Goal: Information Seeking & Learning: Learn about a topic

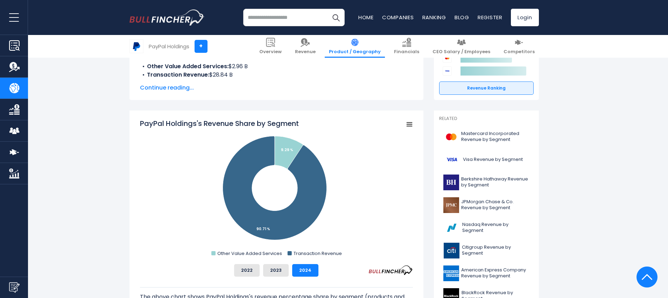
scroll to position [135, 0]
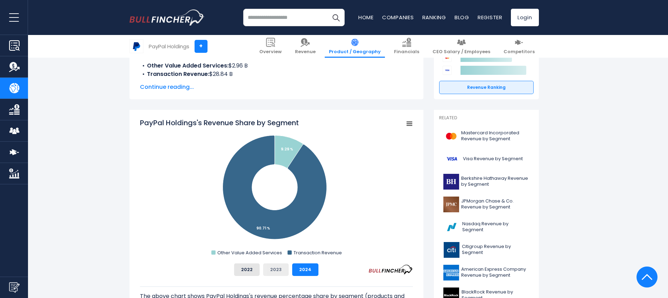
click at [277, 268] on button "2023" at bounding box center [276, 269] width 26 height 13
click at [252, 267] on button "2022" at bounding box center [247, 269] width 26 height 13
click at [295, 269] on button "2024" at bounding box center [305, 269] width 26 height 13
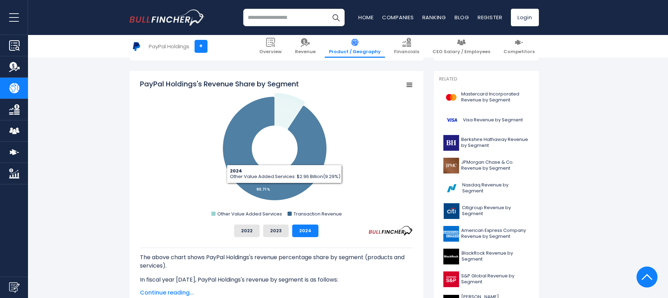
scroll to position [0, 0]
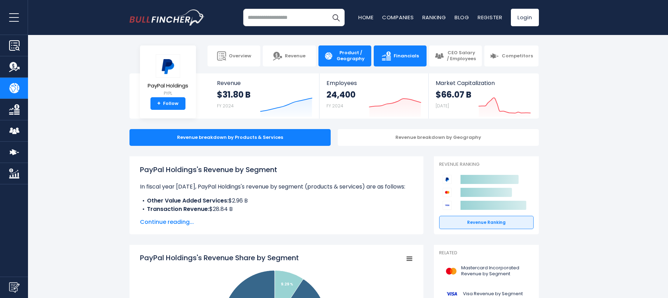
click at [407, 60] on link "Financials" at bounding box center [400, 55] width 53 height 21
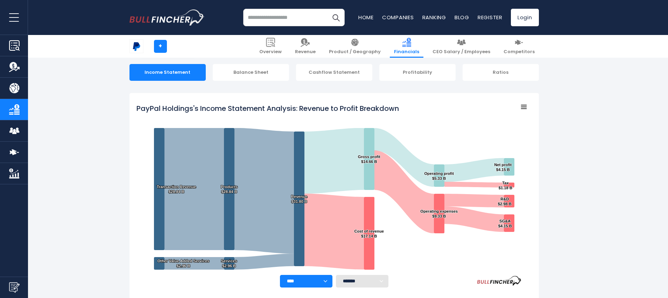
scroll to position [66, 0]
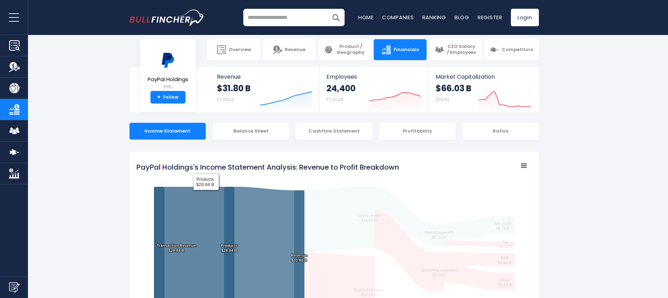
scroll to position [7, 0]
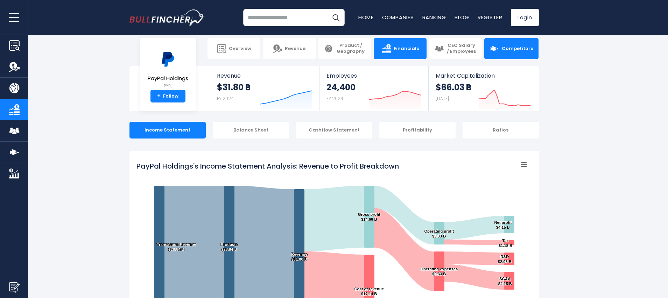
click at [509, 51] on span "Competitors" at bounding box center [517, 49] width 31 height 6
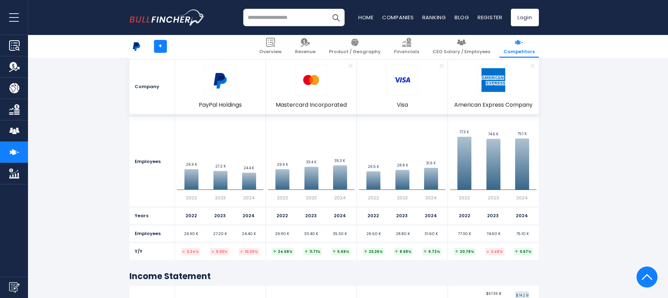
scroll to position [423, 0]
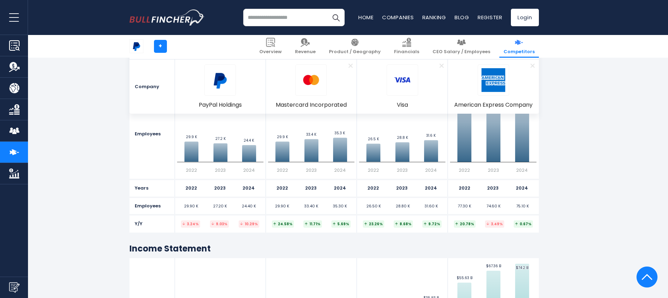
click at [532, 65] on span "Remove" at bounding box center [532, 66] width 23 height 8
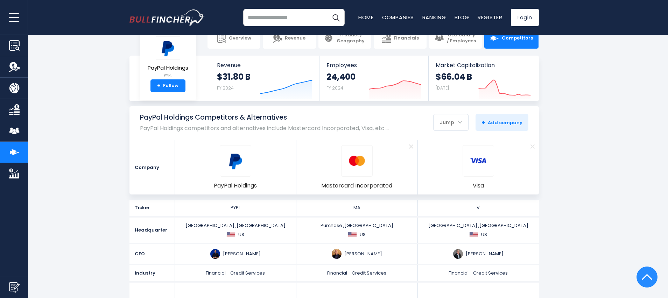
scroll to position [0, 0]
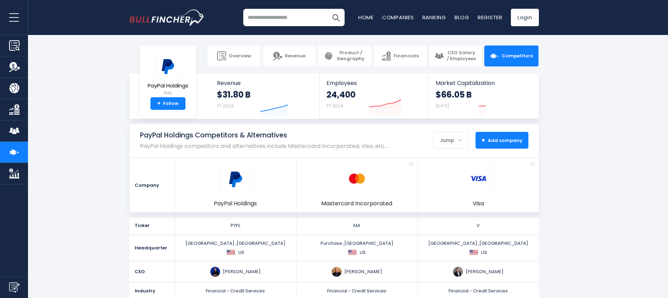
click at [502, 140] on span "+ Add company" at bounding box center [501, 140] width 41 height 6
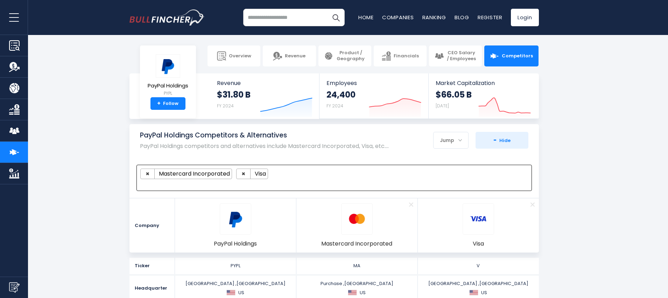
click at [329, 178] on ul "× Mastercard Incorporated × Visa" at bounding box center [330, 174] width 381 height 10
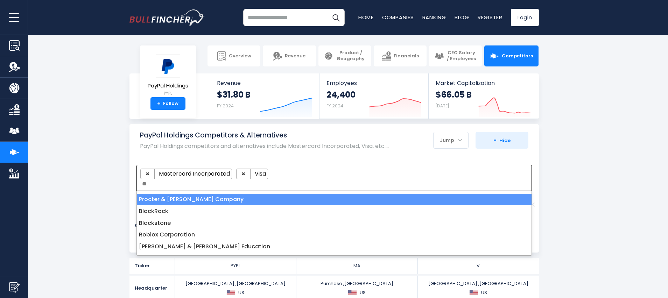
type textarea "*"
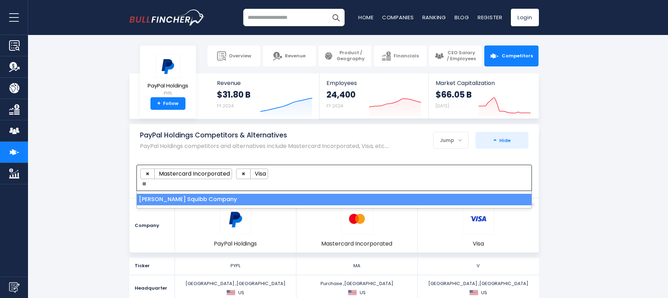
type textarea "*"
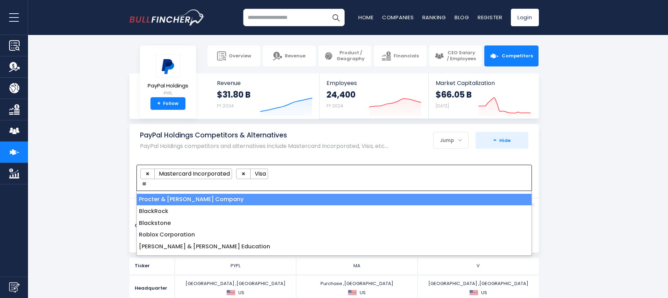
type textarea "*"
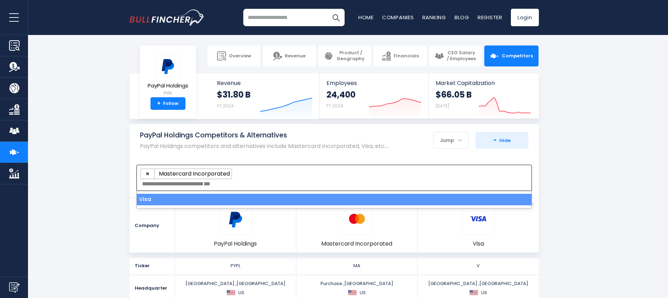
scroll to position [6, 0]
type textarea "***"
click at [581, 158] on section "PayPal Holdings Competitors & Alternatives PayPal Holdings competitors and alte…" at bounding box center [334, 188] width 668 height 128
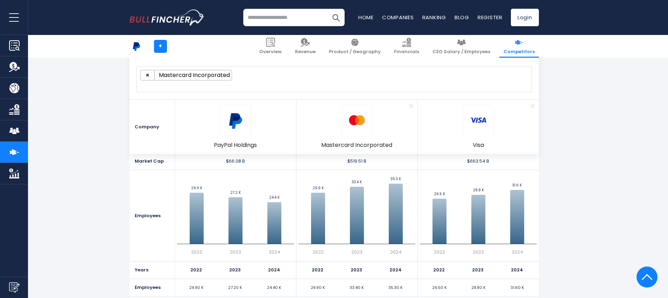
scroll to position [423, 0]
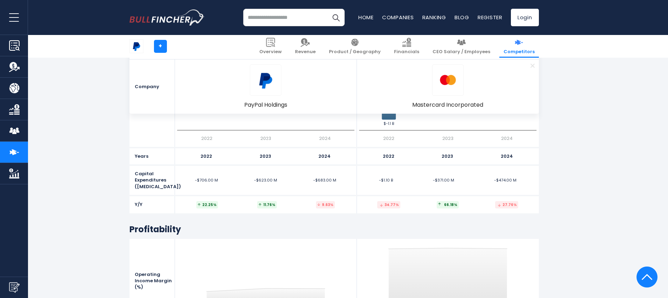
scroll to position [2189, 0]
click at [359, 44] on img at bounding box center [354, 42] width 9 height 9
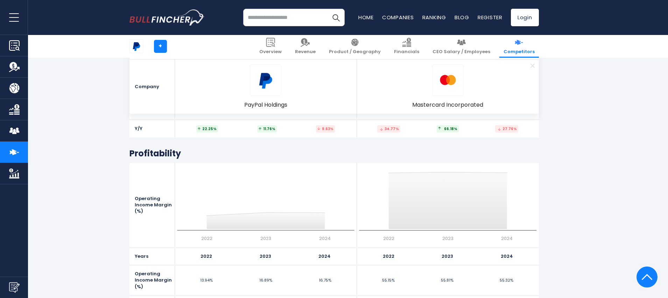
scroll to position [2288, 0]
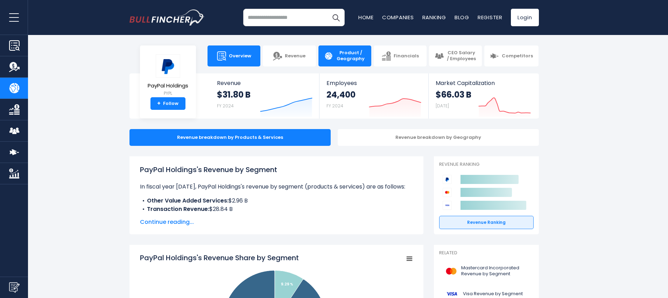
click at [238, 58] on span "Overview" at bounding box center [240, 56] width 22 height 6
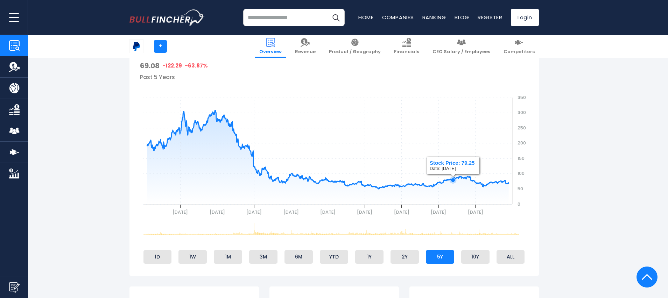
scroll to position [252, 0]
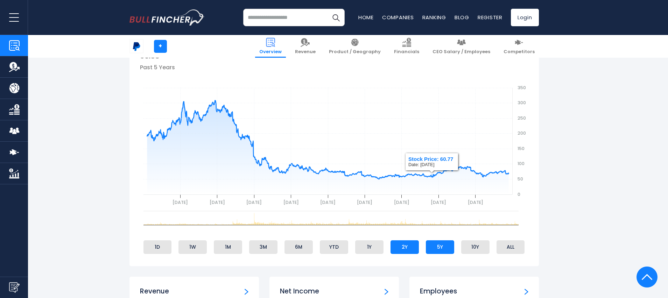
click at [405, 246] on li "2Y" at bounding box center [405, 246] width 28 height 13
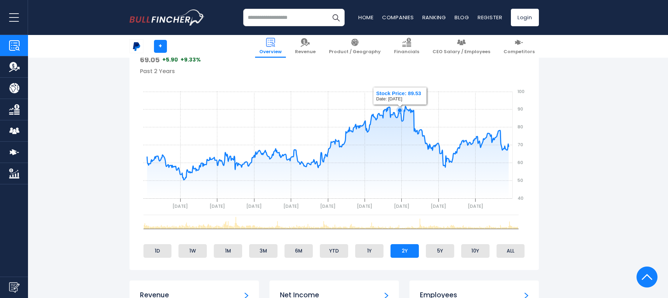
scroll to position [250, 0]
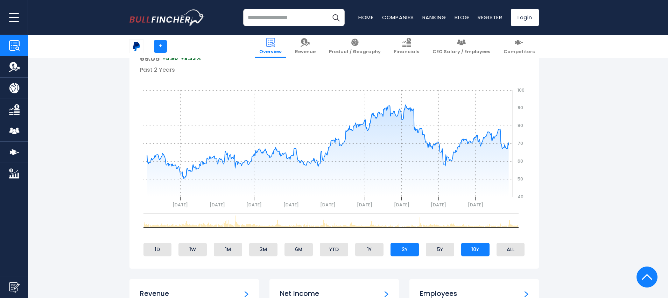
click at [473, 251] on li "10Y" at bounding box center [475, 249] width 28 height 13
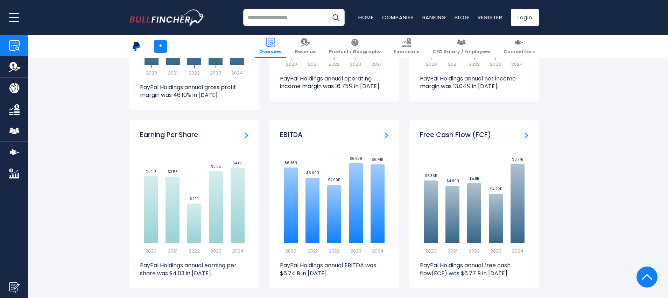
scroll to position [1750, 0]
